Goal: Navigation & Orientation: Find specific page/section

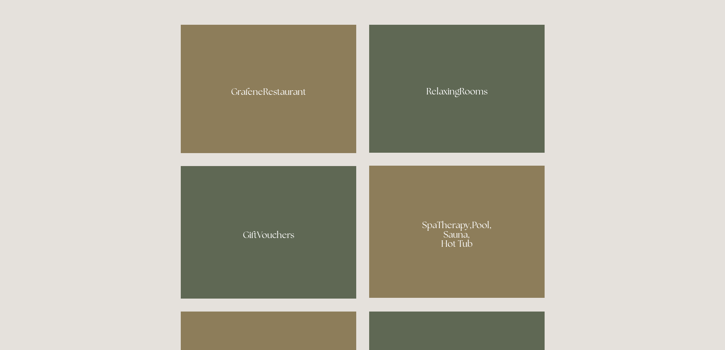
scroll to position [494, 0]
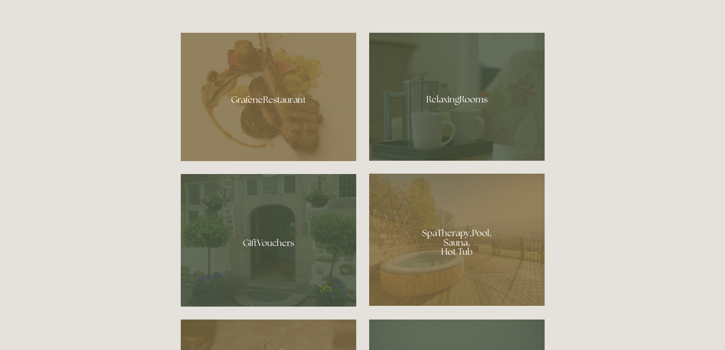
click at [476, 122] on div at bounding box center [456, 97] width 175 height 128
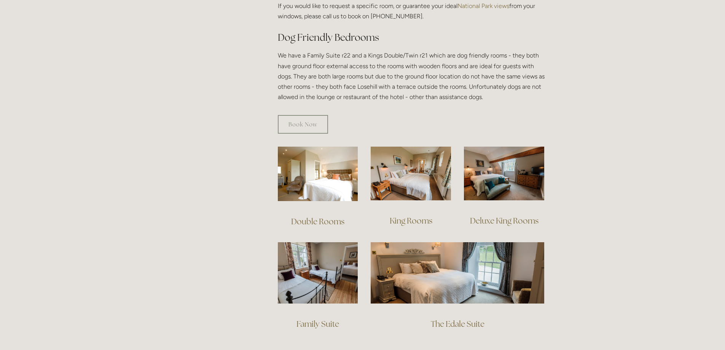
scroll to position [418, 0]
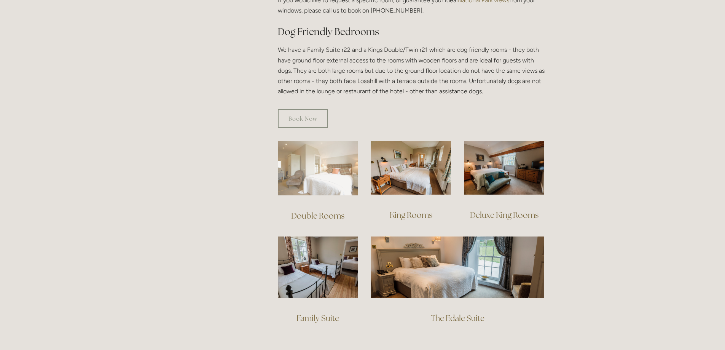
click at [326, 167] on img at bounding box center [318, 168] width 80 height 54
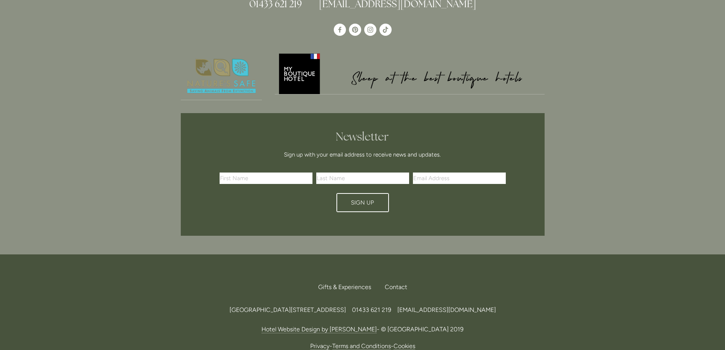
scroll to position [579, 0]
